Goal: Task Accomplishment & Management: Use online tool/utility

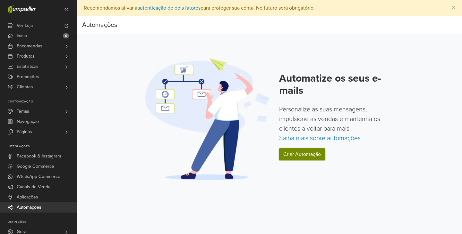
click at [306, 154] on link "Criar Automação" at bounding box center [302, 154] width 46 height 12
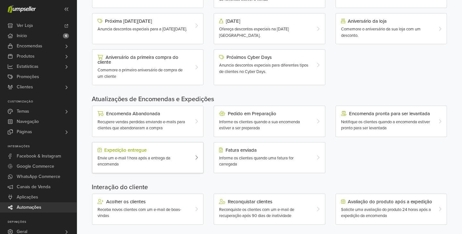
scroll to position [112, 0]
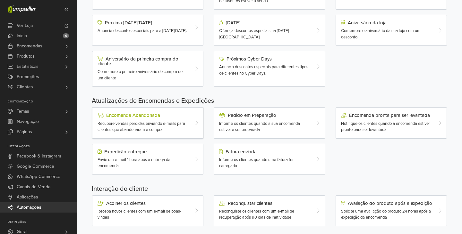
click at [173, 129] on div "Recupere vendas perdidas enviando e-mails para clientes que abandonaram a compra" at bounding box center [142, 127] width 91 height 13
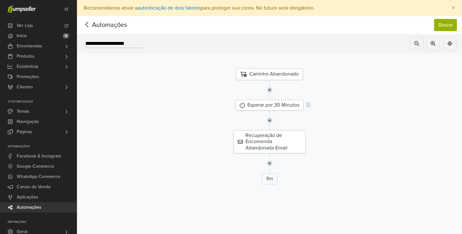
click at [272, 105] on div "Esperar por 30 Minutos" at bounding box center [269, 105] width 68 height 11
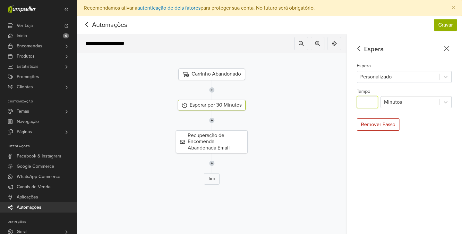
click at [372, 101] on input "**" at bounding box center [367, 102] width 21 height 12
click at [398, 101] on div at bounding box center [410, 102] width 52 height 9
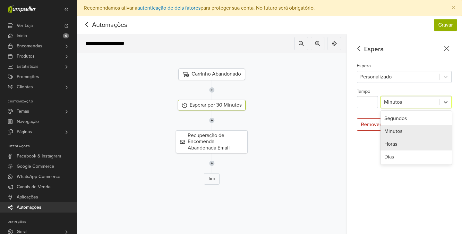
click at [393, 144] on div "Horas" at bounding box center [415, 144] width 71 height 13
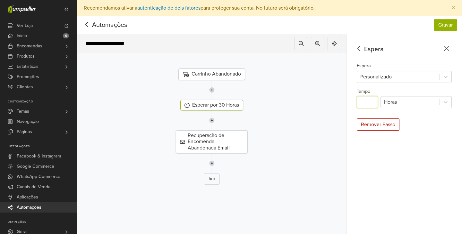
click at [370, 103] on input "**" at bounding box center [367, 102] width 21 height 12
click at [295, 114] on div at bounding box center [211, 121] width 279 height 20
type input "*"
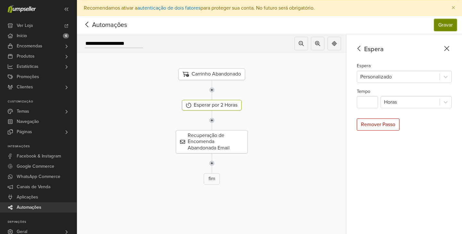
click at [443, 25] on button "Gravar" at bounding box center [445, 25] width 23 height 12
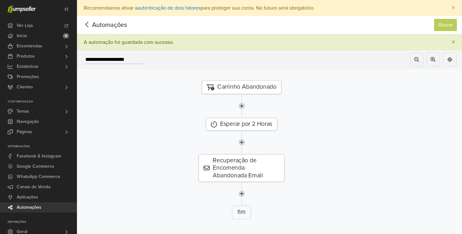
click at [88, 24] on icon at bounding box center [87, 25] width 10 height 8
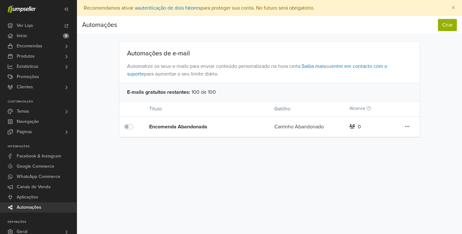
click at [407, 126] on icon at bounding box center [407, 126] width 4 height 5
click at [428, 105] on div "Automações de e-mail Automatize os seus e-mails para enviar conteúdo personaliz…" at bounding box center [270, 89] width 366 height 95
click at [318, 67] on link "Saiba mais" at bounding box center [313, 66] width 24 height 6
click at [410, 124] on div "Editar Duplicar Apagar" at bounding box center [406, 127] width 25 height 8
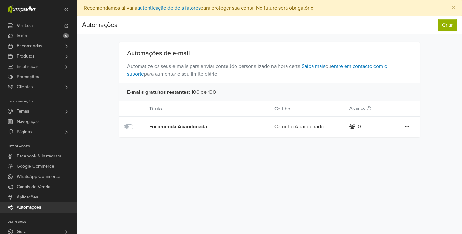
click at [405, 127] on icon at bounding box center [407, 126] width 4 height 5
click at [390, 136] on link "Editar" at bounding box center [383, 140] width 51 height 10
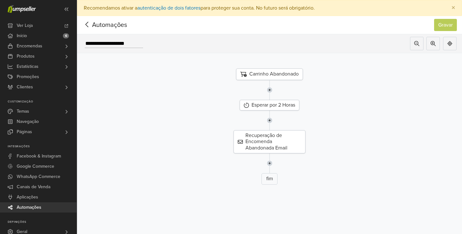
click at [269, 121] on img at bounding box center [269, 121] width 5 height 20
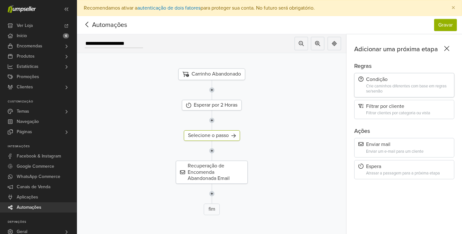
click at [396, 87] on div "Crie caminhos diferentes com base em regras se/senão" at bounding box center [408, 89] width 84 height 10
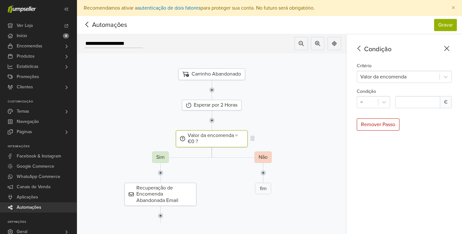
click at [201, 137] on div "Valor da encomenda = €0 ?" at bounding box center [212, 139] width 72 height 17
click at [424, 75] on div at bounding box center [398, 76] width 76 height 9
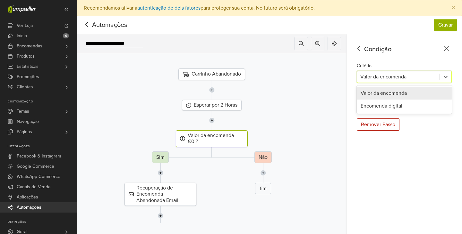
click at [375, 90] on div "Valor da encomenda" at bounding box center [404, 93] width 95 height 13
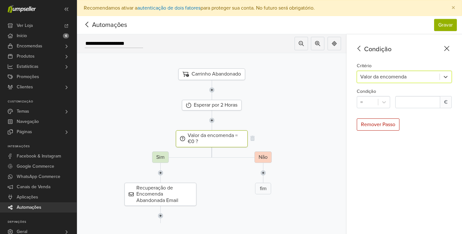
click at [224, 136] on div "Valor da encomenda = €0 ?" at bounding box center [212, 139] width 72 height 17
click at [216, 140] on div "Valor da encomenda = €0 ?" at bounding box center [212, 139] width 72 height 17
click at [183, 139] on icon at bounding box center [182, 138] width 5 height 5
click at [182, 138] on icon at bounding box center [182, 138] width 5 height 5
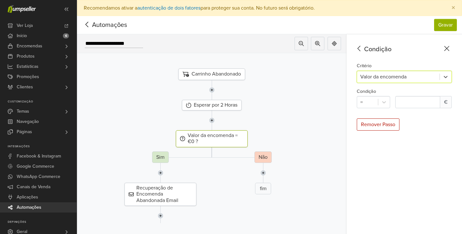
click at [182, 138] on icon at bounding box center [182, 138] width 5 height 5
click at [203, 138] on div "Valor da encomenda = €0 ?" at bounding box center [212, 139] width 72 height 17
click at [252, 138] on icon at bounding box center [252, 138] width 4 height 5
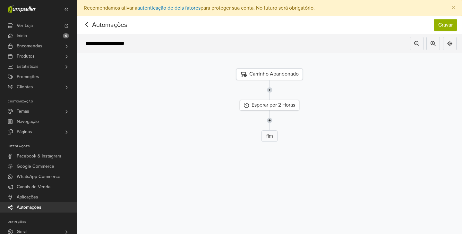
click at [269, 120] on img at bounding box center [269, 121] width 5 height 20
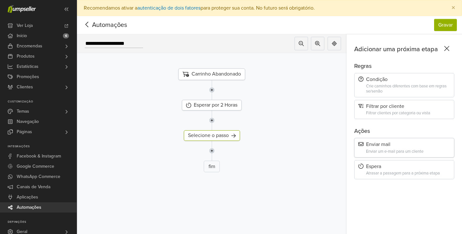
click at [391, 149] on div "Enviar um e-mail para um cliente" at bounding box center [408, 151] width 84 height 5
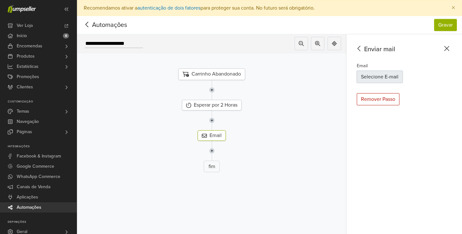
click at [382, 75] on button "Selecione E-mail" at bounding box center [380, 77] width 46 height 12
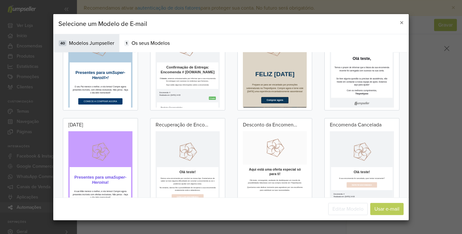
click at [207, 156] on p at bounding box center [235, 182] width 154 height 64
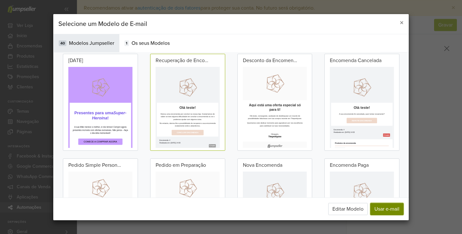
click at [381, 211] on button "Usar e-mail" at bounding box center [386, 209] width 33 height 12
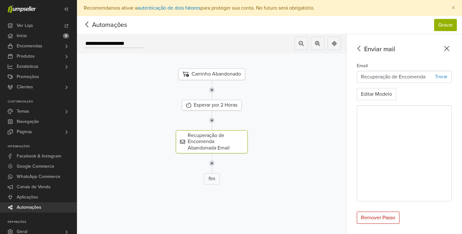
click at [362, 46] on icon at bounding box center [359, 49] width 10 height 8
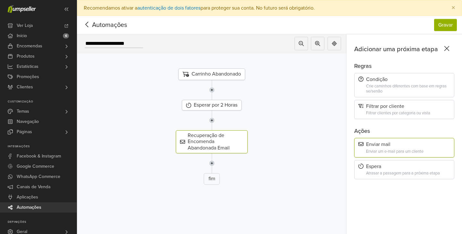
click at [211, 119] on img at bounding box center [211, 121] width 5 height 20
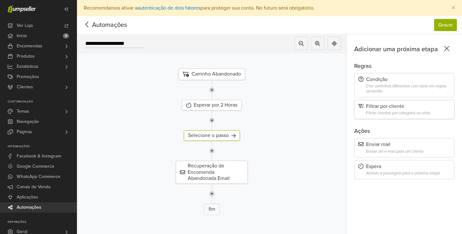
click at [401, 111] on div "Filtrar por cliente Filtrar clientes por categoria ou vista" at bounding box center [404, 110] width 100 height 20
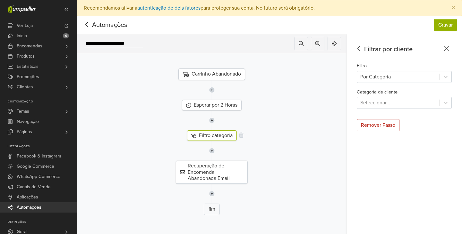
click at [224, 134] on div "Filtro categoria" at bounding box center [212, 136] width 50 height 11
click at [395, 71] on div "Por Categoria" at bounding box center [398, 77] width 82 height 12
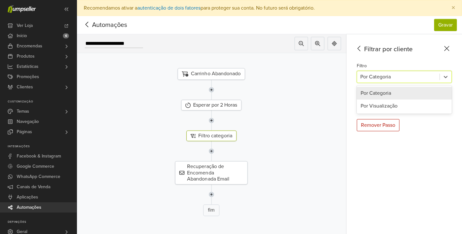
click at [390, 72] on div at bounding box center [398, 76] width 76 height 9
click at [377, 105] on div at bounding box center [398, 102] width 76 height 9
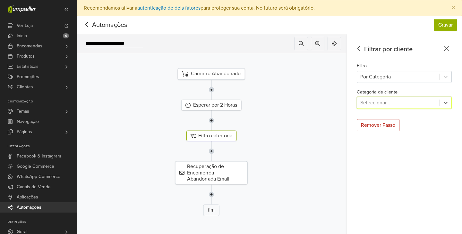
click at [379, 103] on div at bounding box center [398, 102] width 76 height 9
click at [217, 136] on div "Filtro categoria" at bounding box center [211, 136] width 50 height 11
click at [244, 137] on div "Filtro categoria" at bounding box center [212, 136] width 282 height 11
click at [243, 136] on div "Filtro categoria" at bounding box center [212, 136] width 282 height 11
click at [241, 135] on icon at bounding box center [241, 135] width 4 height 5
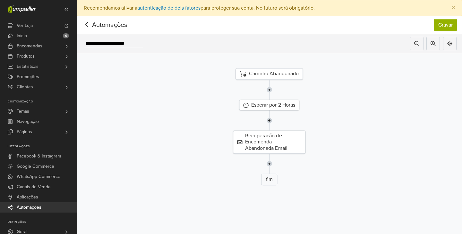
click at [271, 121] on img at bounding box center [268, 121] width 5 height 20
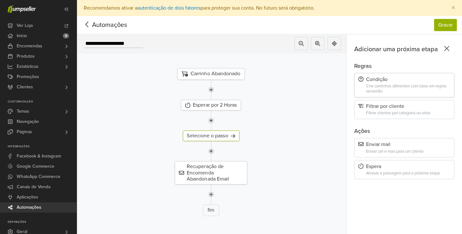
click at [413, 79] on div "Condição" at bounding box center [404, 80] width 92 height 6
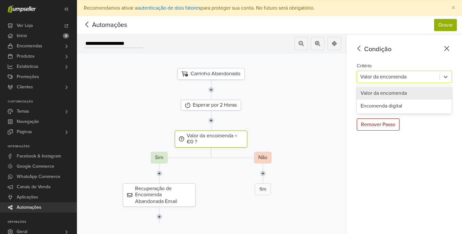
click at [404, 74] on div at bounding box center [398, 76] width 76 height 9
click at [384, 108] on div "Encomenda digital" at bounding box center [404, 106] width 95 height 13
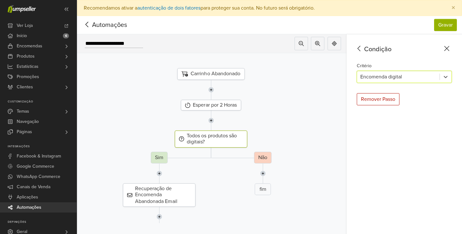
click at [447, 47] on icon at bounding box center [447, 49] width 10 height 8
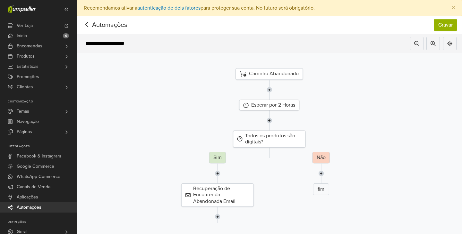
click at [312, 138] on div "Todos os produtos são digitais? Sim Recuperação de Encomenda Abandonada Email f…" at bounding box center [269, 187] width 398 height 112
click at [311, 138] on div "Todos os produtos são digitais? Sim Recuperação de Encomenda Abandonada Email f…" at bounding box center [269, 187] width 398 height 112
click at [310, 137] on icon at bounding box center [310, 138] width 4 height 5
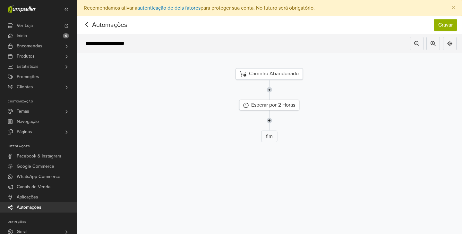
click at [271, 120] on img at bounding box center [268, 121] width 5 height 20
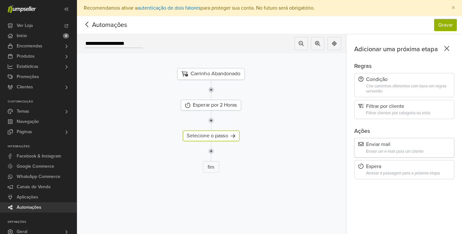
click at [380, 152] on div "Enviar um e-mail para um cliente" at bounding box center [408, 151] width 84 height 5
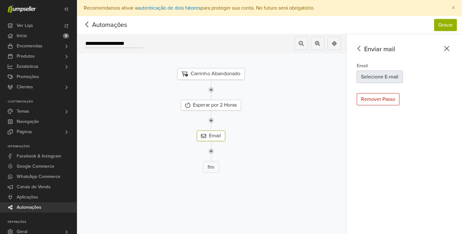
click at [385, 76] on button "Selecione E-mail" at bounding box center [380, 77] width 46 height 12
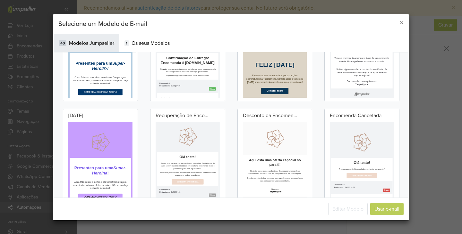
click at [221, 156] on p at bounding box center [235, 159] width 154 height 64
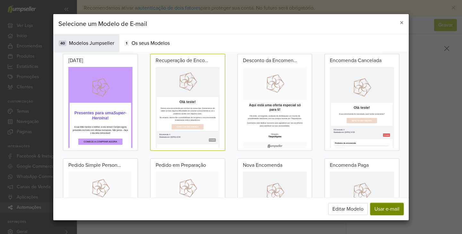
click at [389, 207] on button "Usar e-mail" at bounding box center [386, 209] width 33 height 12
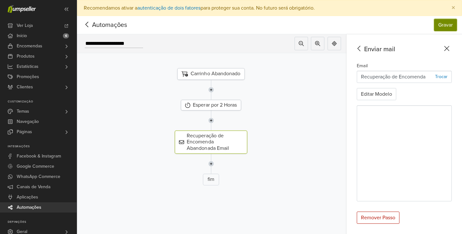
click at [450, 25] on button "Gravar" at bounding box center [445, 25] width 23 height 12
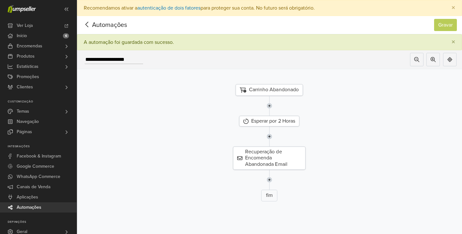
click at [89, 23] on icon at bounding box center [87, 25] width 10 height 8
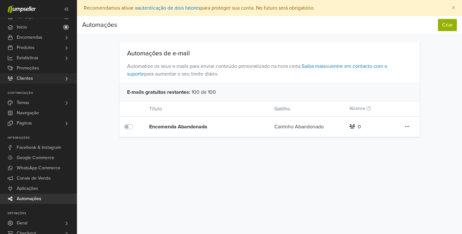
click at [28, 80] on span "Clientes" at bounding box center [25, 78] width 16 height 10
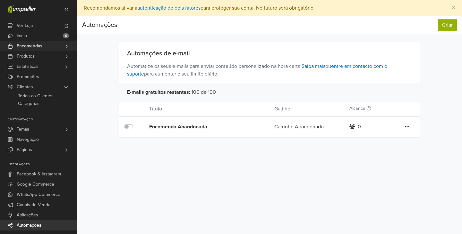
click at [30, 46] on span "Encomendas" at bounding box center [30, 46] width 26 height 10
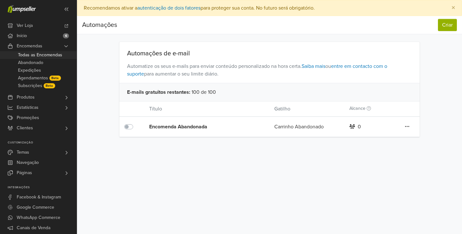
click at [32, 54] on span "Todas as Encomendas" at bounding box center [40, 55] width 44 height 8
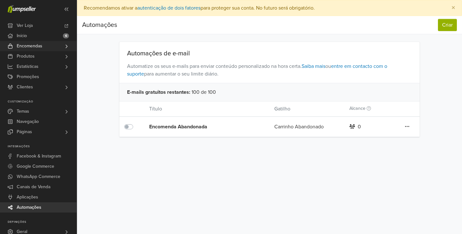
click at [33, 46] on span "Encomendas" at bounding box center [30, 46] width 26 height 10
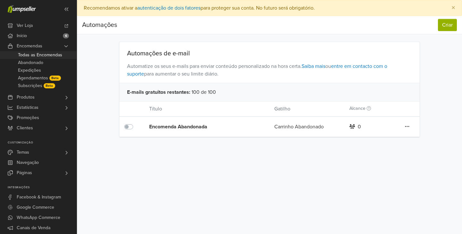
click at [30, 58] on span "Todas as Encomendas" at bounding box center [40, 55] width 44 height 8
